Goal: Task Accomplishment & Management: Manage account settings

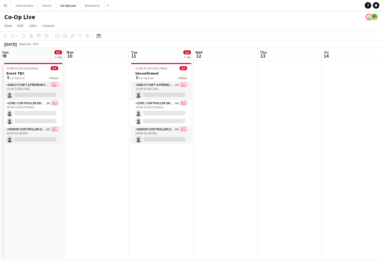
scroll to position [0, 179]
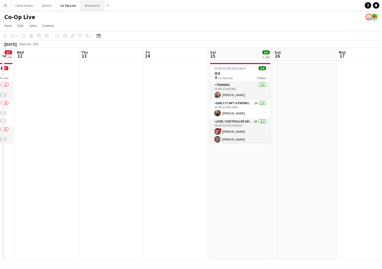
click at [92, 8] on button "Broadwick Close" at bounding box center [93, 5] width 24 height 11
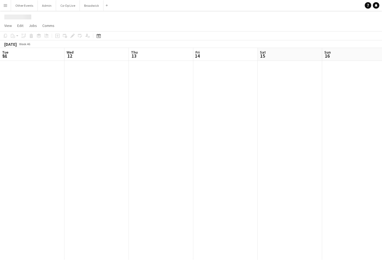
scroll to position [0, 185]
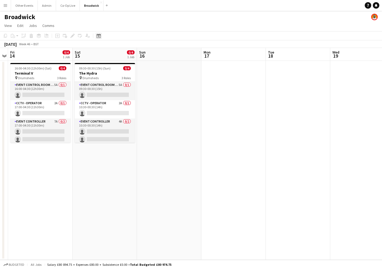
click at [98, 36] on icon "Date picker" at bounding box center [98, 36] width 4 height 4
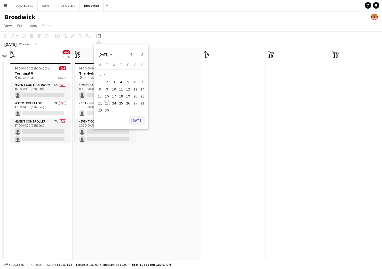
click at [141, 123] on button "[DATE]" at bounding box center [137, 120] width 16 height 9
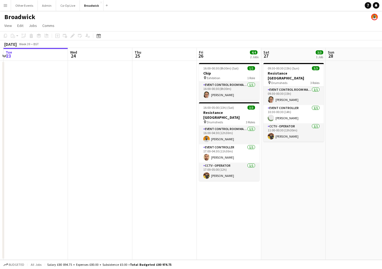
scroll to position [0, 252]
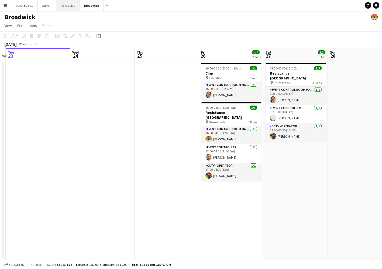
click at [66, 5] on button "Co-Op Live Close" at bounding box center [68, 5] width 24 height 11
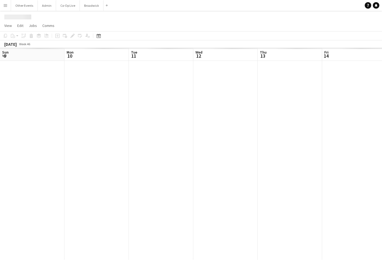
scroll to position [0, 179]
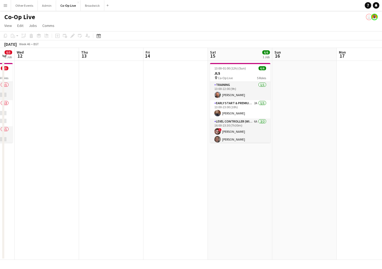
click at [91, 37] on div "Add job Add linked Job Edit Edit linked Job Applicants" at bounding box center [70, 36] width 41 height 6
click at [98, 36] on icon "Date picker" at bounding box center [98, 36] width 4 height 4
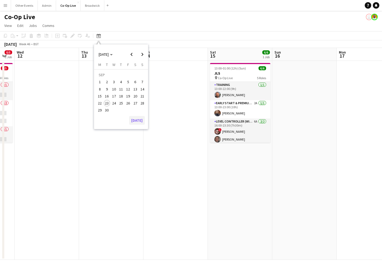
click at [135, 120] on button "[DATE]" at bounding box center [137, 120] width 16 height 9
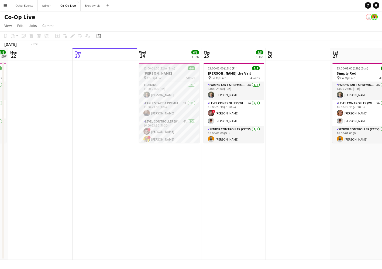
scroll to position [0, 169]
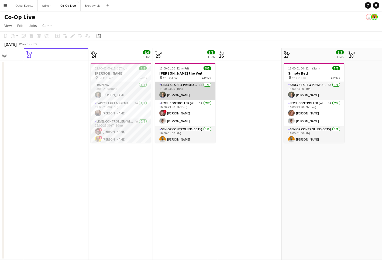
click at [192, 96] on app-card-role "Early Start & Premium Controller (with CCTV) 3A [DATE] 13:00-23:00 (10h) [PERSO…" at bounding box center [185, 91] width 60 height 18
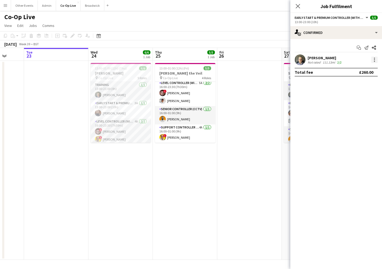
scroll to position [21, 0]
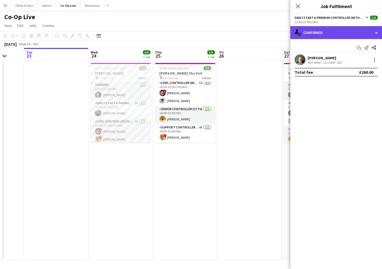
click at [376, 29] on div "single-neutral-actions-check-2 Confirmed" at bounding box center [336, 32] width 92 height 13
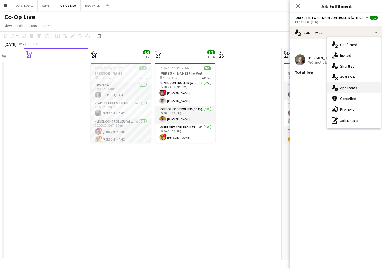
click at [369, 88] on div "single-neutral-actions-information Applicants" at bounding box center [353, 87] width 53 height 11
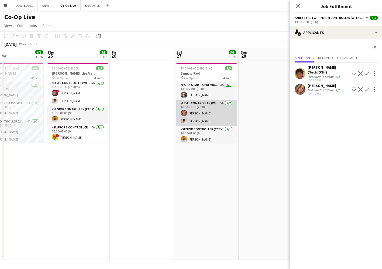
scroll to position [0, 214]
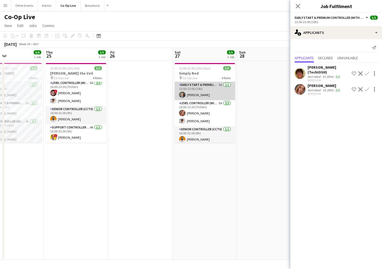
click at [224, 98] on app-card-role "Early Start & Premium Controller (with CCTV) 3A [DATE] 13:00-23:00 (10h) [PERSO…" at bounding box center [205, 91] width 60 height 18
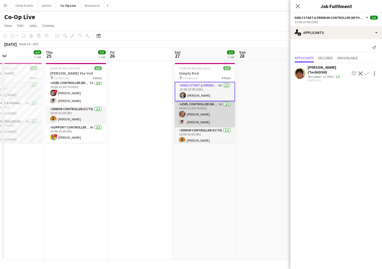
scroll to position [0, 0]
click at [218, 112] on app-card-role "Level Controller (with CCTV) 5A [DATE] 16:00-23:30 (7h30m) [PERSON_NAME] [PERSO…" at bounding box center [205, 114] width 60 height 26
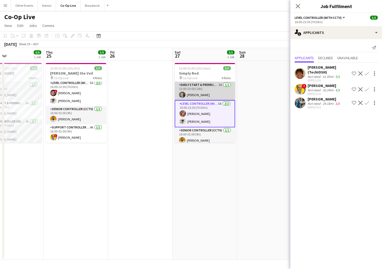
click at [210, 94] on app-card-role "Early Start & Premium Controller (with CCTV) 3A [DATE] 13:00-23:00 (10h) [PERSO…" at bounding box center [205, 91] width 60 height 18
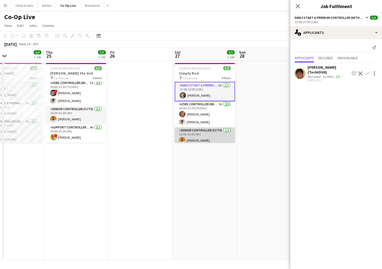
click at [206, 139] on app-card-role "Senior Controller (CCTV) [DATE] 16:00-01:00 (9h) [PERSON_NAME]" at bounding box center [205, 136] width 60 height 18
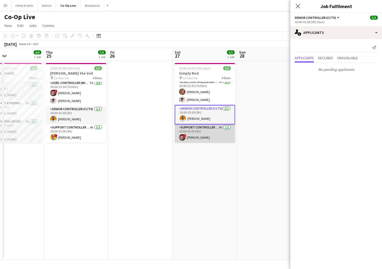
click at [209, 132] on app-card-role "Support Controller (with CCTV) 4A [DATE] 16:00-01:00 (9h) ! [PERSON_NAME]" at bounding box center [205, 133] width 60 height 18
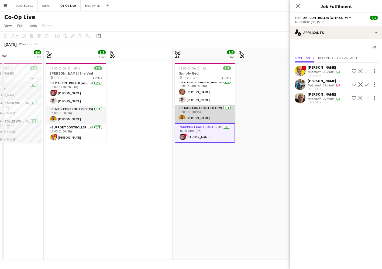
scroll to position [21, 0]
click at [213, 117] on app-card-role "Senior Controller (CCTV) [DATE] 16:00-01:00 (9h) [PERSON_NAME]" at bounding box center [205, 114] width 60 height 18
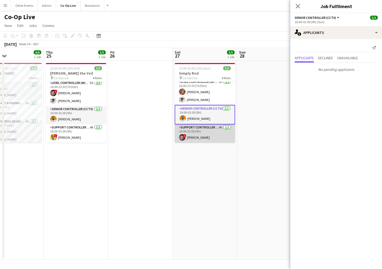
click at [211, 134] on app-card-role "Support Controller (with CCTV) 4A [DATE] 16:00-01:00 (9h) ! [PERSON_NAME]" at bounding box center [205, 133] width 60 height 18
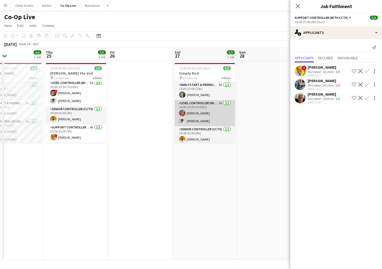
scroll to position [0, 140]
